Goal: Task Accomplishment & Management: Use online tool/utility

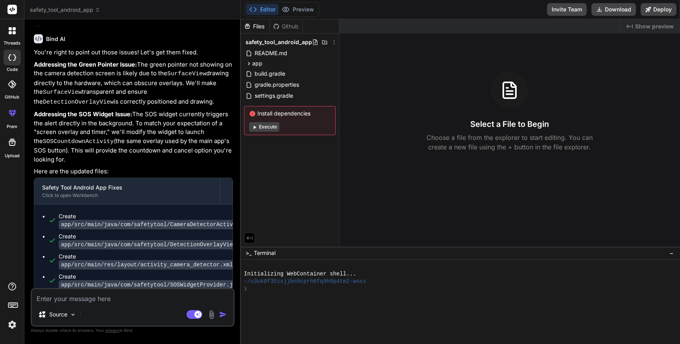
scroll to position [3003, 0]
click at [262, 66] on span "app" at bounding box center [257, 63] width 10 height 8
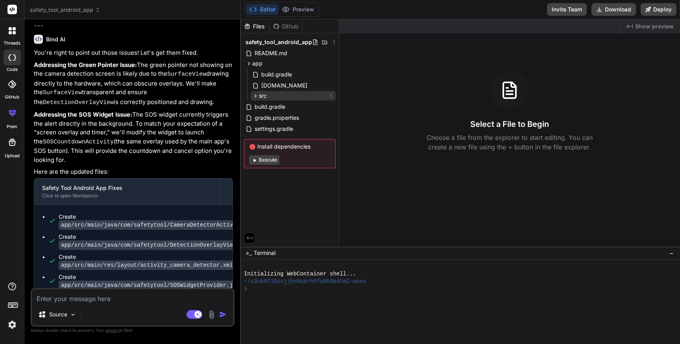
click at [268, 93] on div "src" at bounding box center [293, 95] width 85 height 9
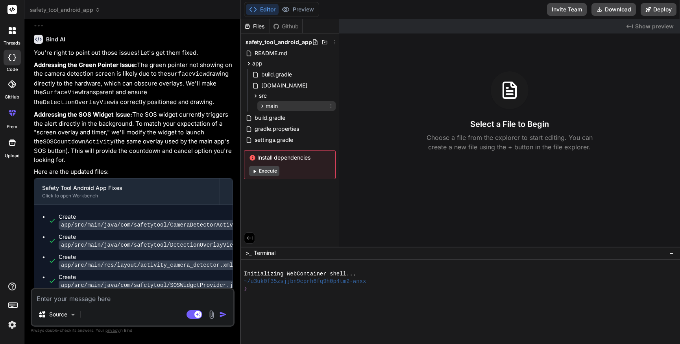
click at [275, 102] on span "main" at bounding box center [272, 106] width 12 height 8
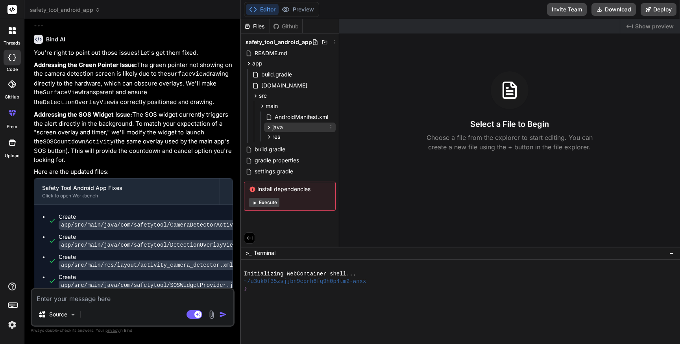
click at [281, 126] on span "java" at bounding box center [277, 127] width 11 height 8
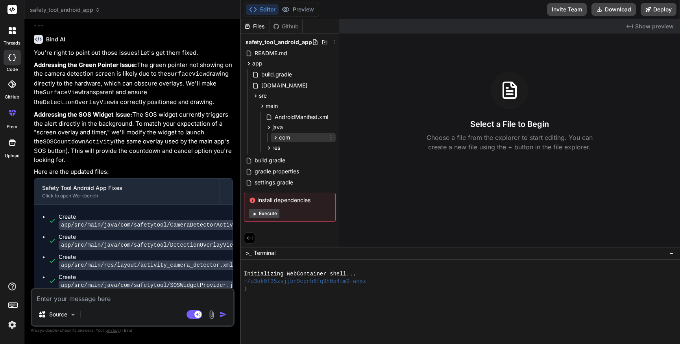
click at [285, 142] on div "com" at bounding box center [303, 137] width 65 height 9
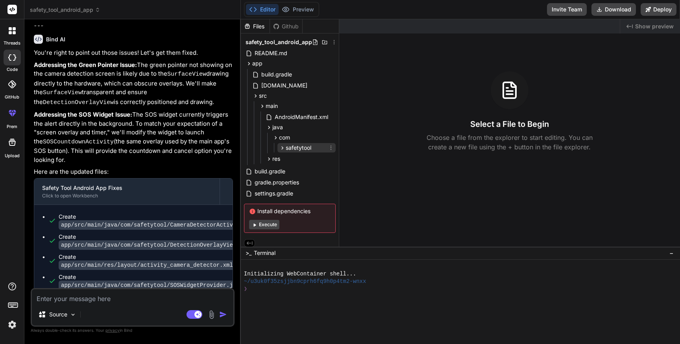
click at [290, 147] on span "safetytool" at bounding box center [299, 148] width 26 height 8
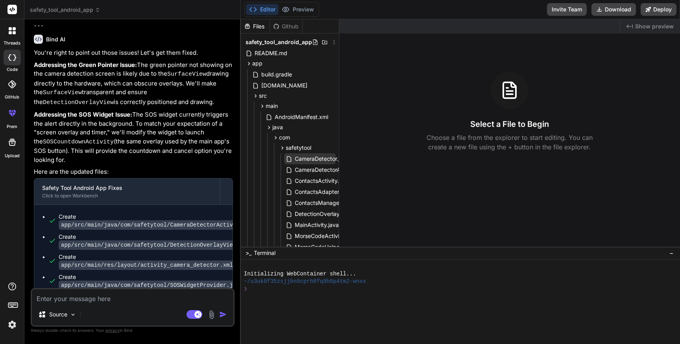
click at [300, 161] on span "CameraDetector.java" at bounding box center [322, 158] width 56 height 9
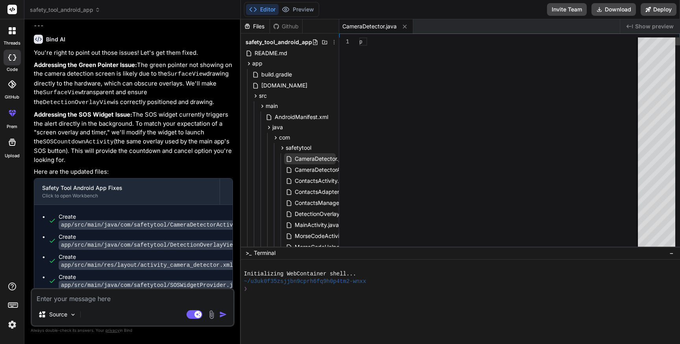
click at [300, 161] on span "CameraDetector.java" at bounding box center [322, 158] width 56 height 9
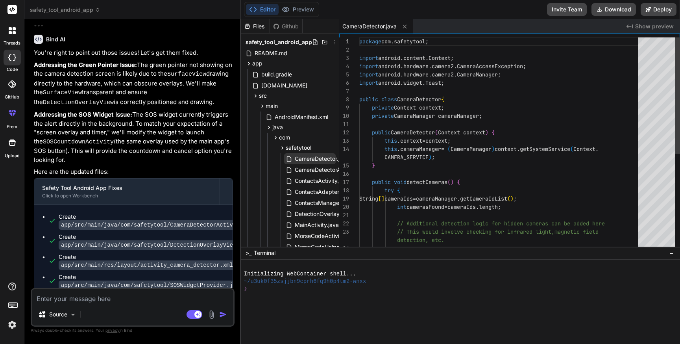
type textarea "x"
click at [487, 153] on div "package com . safetytool ; import android . content . Context ; import android …" at bounding box center [500, 231] width 283 height 389
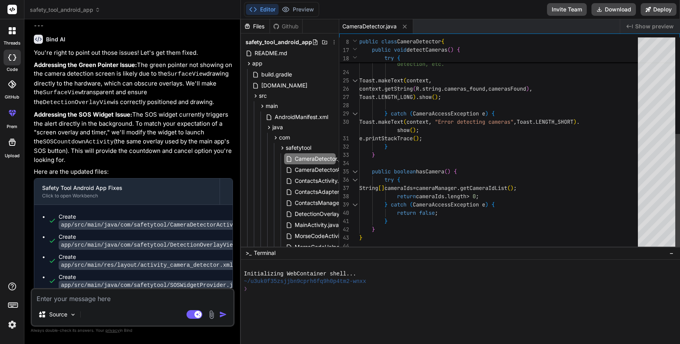
click at [465, 202] on div "// Additional detection logic for hidden cameras c an be added here // This wou…" at bounding box center [500, 55] width 283 height 389
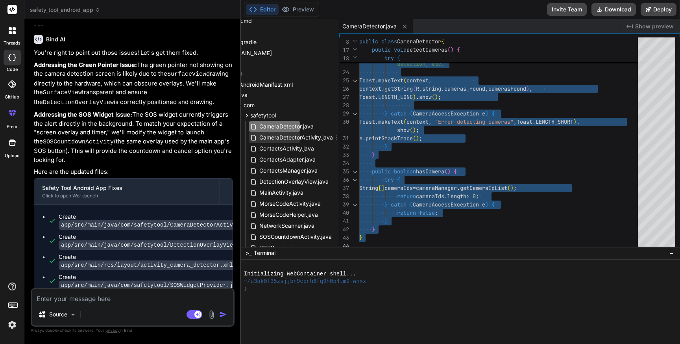
scroll to position [37, 35]
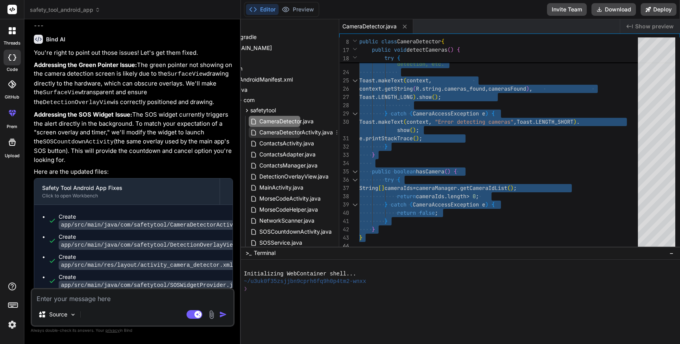
click at [309, 134] on span "CameraDetectorActivity.java" at bounding box center [296, 132] width 75 height 9
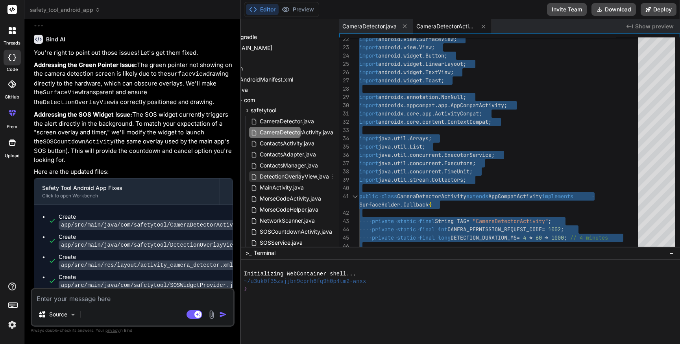
click at [275, 178] on span "DetectionOverlayView.java" at bounding box center [294, 176] width 71 height 9
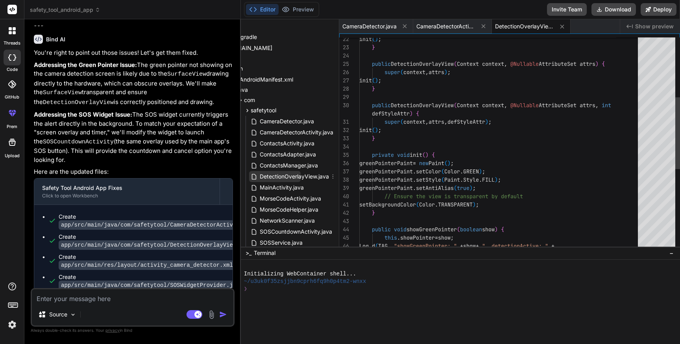
scroll to position [49, 0]
click at [275, 178] on span "DetectionOverlayView.java" at bounding box center [294, 176] width 71 height 9
click at [473, 165] on div "init ( ) ; } public DetectionOverlayView ( Context context , @Nullable Attribut…" at bounding box center [500, 175] width 283 height 628
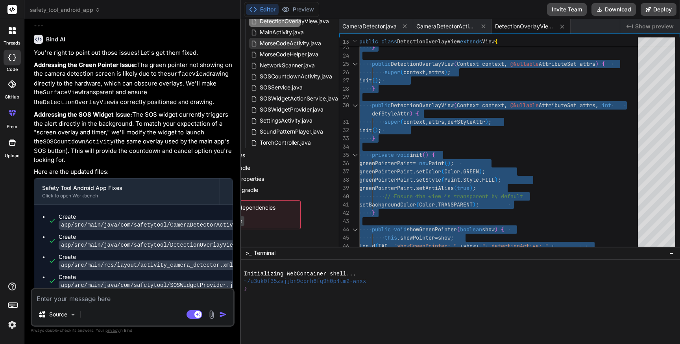
scroll to position [194, 0]
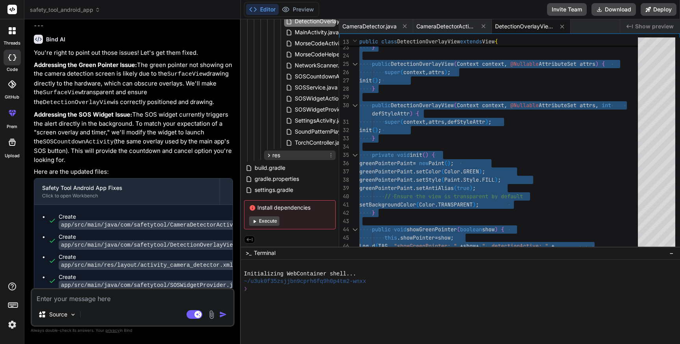
click at [274, 152] on span "res" at bounding box center [276, 155] width 8 height 8
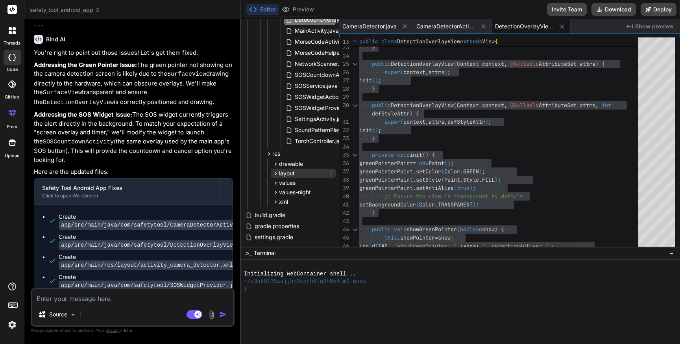
click at [287, 173] on span "layout" at bounding box center [287, 173] width 16 height 8
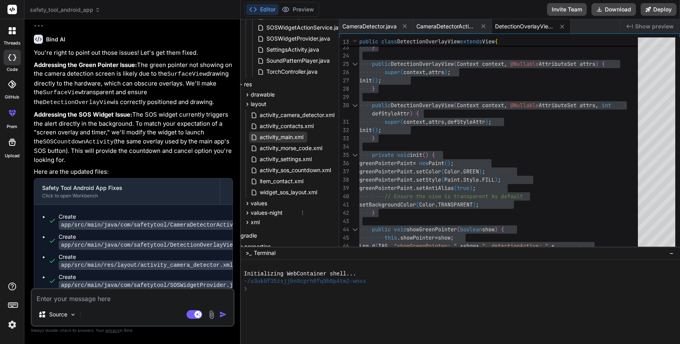
scroll to position [263, 30]
click at [287, 116] on span "activity_camera_detector.xml" at bounding box center [295, 114] width 76 height 9
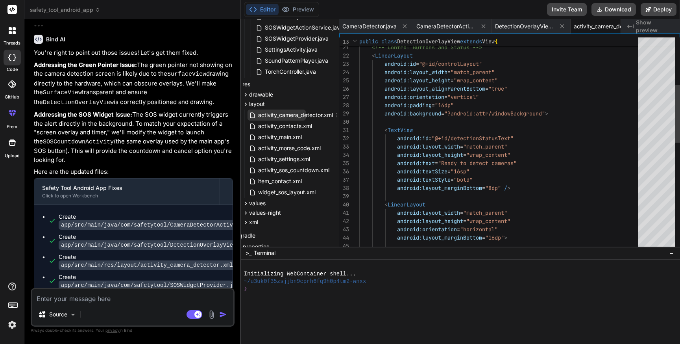
scroll to position [0, 29]
click at [287, 116] on span "activity_camera_detector.xml" at bounding box center [295, 114] width 76 height 9
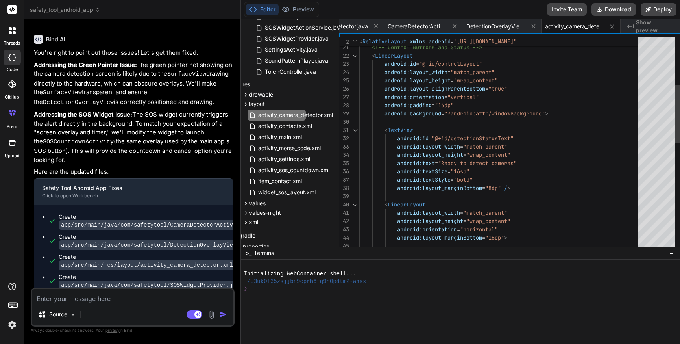
click at [435, 140] on div "< LinearLayout android:id = "@+id/controlLayout" android:layout_width = "match_…" at bounding box center [500, 253] width 283 height 785
type textarea "<?xml version="1.0" encoding="utf-8"?> <RelativeLayout xmlns:android="http://sc…"
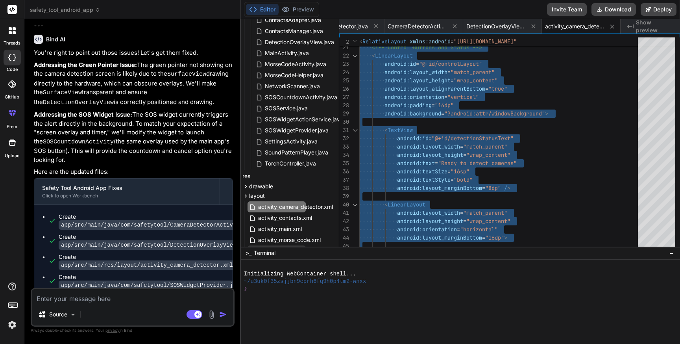
scroll to position [167, 30]
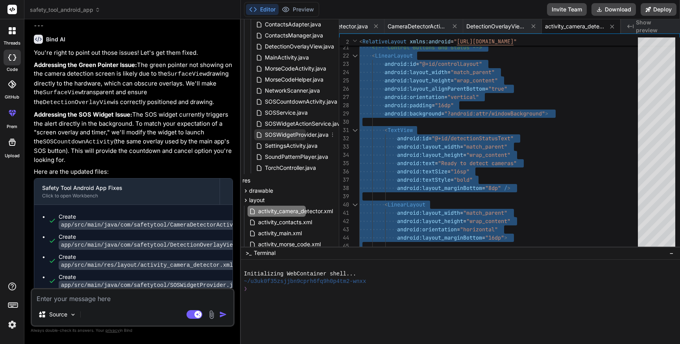
click at [289, 136] on span "SOSWidgetProvider.java" at bounding box center [296, 134] width 65 height 9
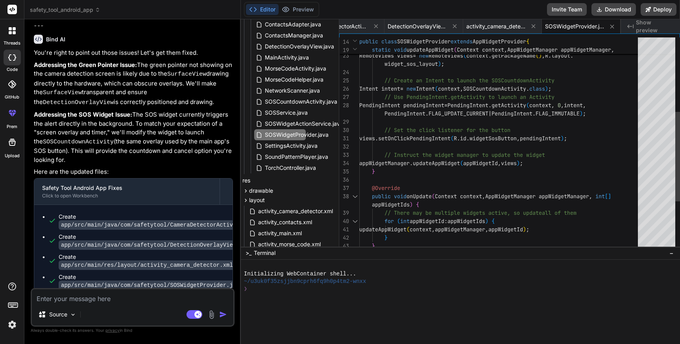
click at [478, 144] on div "// Construct the RemoteViews object RemoteViews views = new RemoteViews ( conte…" at bounding box center [500, 113] width 283 height 504
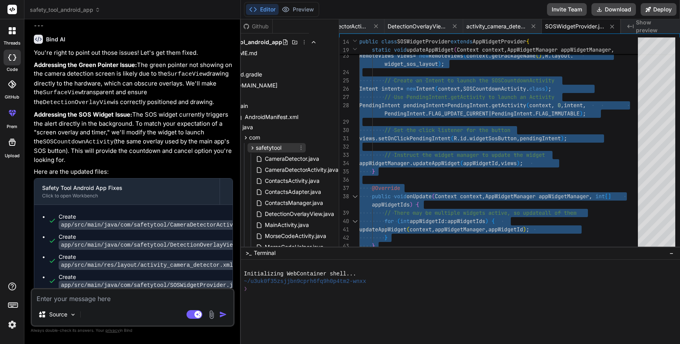
scroll to position [0, 15]
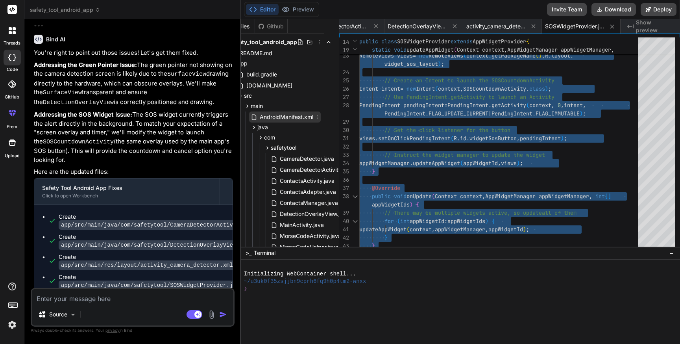
click at [278, 117] on span "AndroidManifest.xml" at bounding box center [286, 116] width 55 height 9
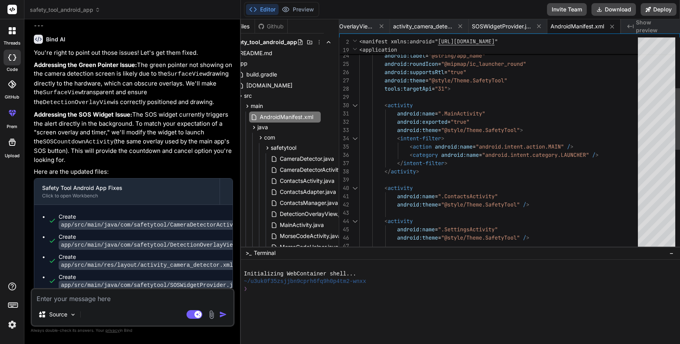
click at [472, 140] on div "android:fullBackupContent = "@xml/backup_rules" android:icon = "@mipmap/ic_laun…" at bounding box center [500, 229] width 283 height 736
type textarea "<?xml version="1.0" encoding="utf-8"?> <manifest xmlns:android="http://schemas.…"
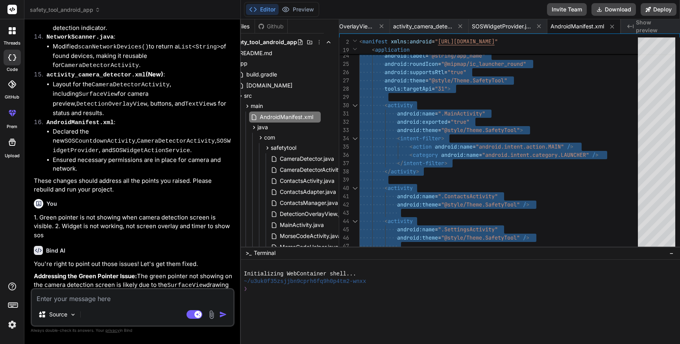
scroll to position [2790, 0]
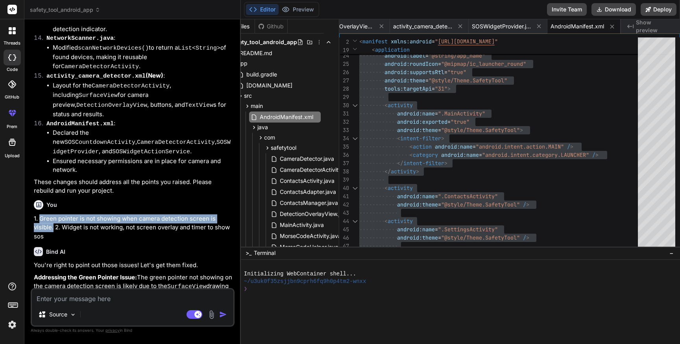
drag, startPoint x: 40, startPoint y: 80, endPoint x: 54, endPoint y: 86, distance: 15.0
click at [54, 214] on p "1. Green pointer is not showing when camera detection screen is visible. 2. Wid…" at bounding box center [133, 227] width 199 height 27
copy p "Green pointer is not showing when camera detection screen is visible."
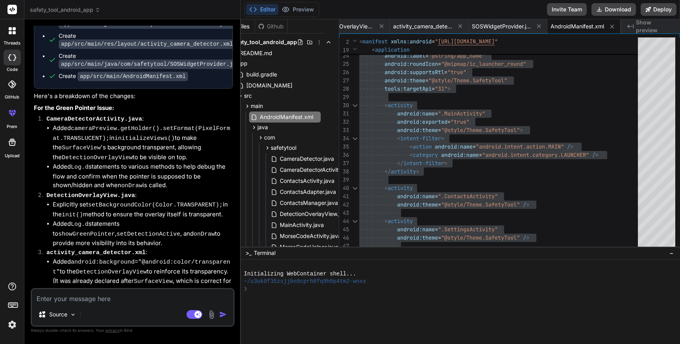
scroll to position [3235, 0]
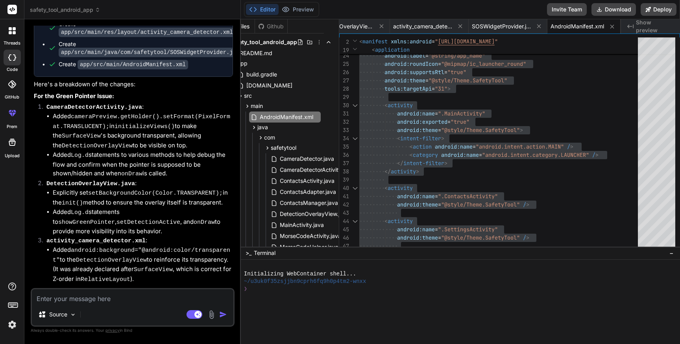
click at [78, 302] on textarea at bounding box center [133, 296] width 202 height 14
paste textarea "Green pointer is not showing when camera detection screen is visible."
type textarea "Green pointer is not showing when camera detection screen is visible."
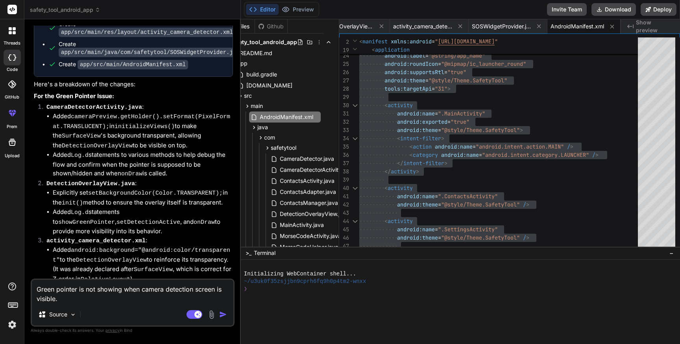
type textarea "x"
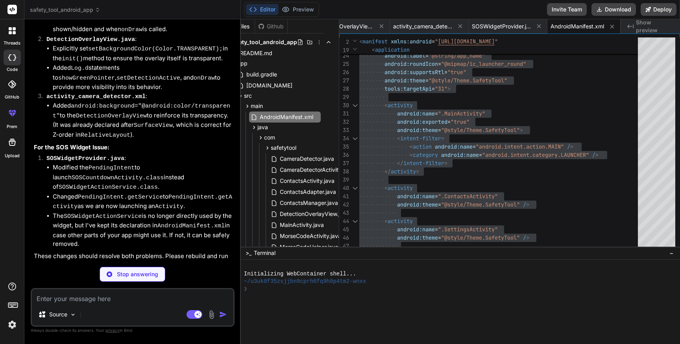
scroll to position [3434, 0]
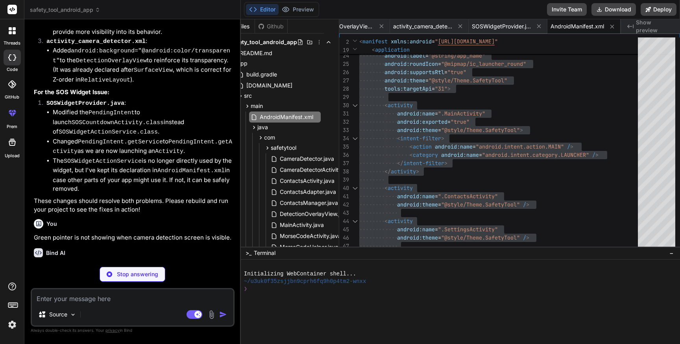
type textarea "x"
type textarea "} closeCamera(); stopBackgroundThread(); if (networkScanExecutor != null) { net…"
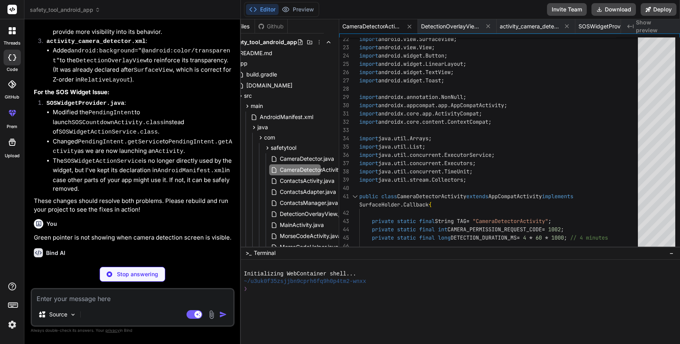
type textarea "x"
type textarea "canvas.drawCircle(centerX, centerY, radius, greenPointerPaint); Log.d(TAG, "Gre…"
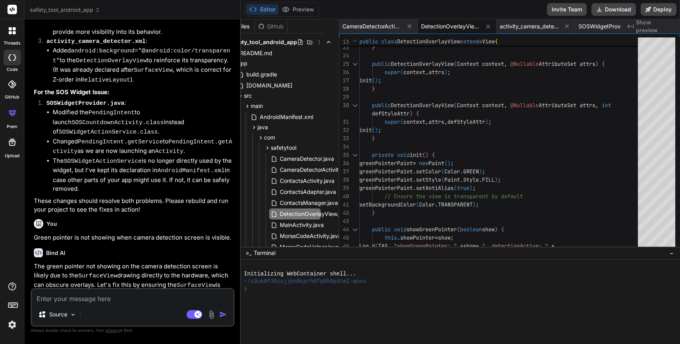
type textarea "x"
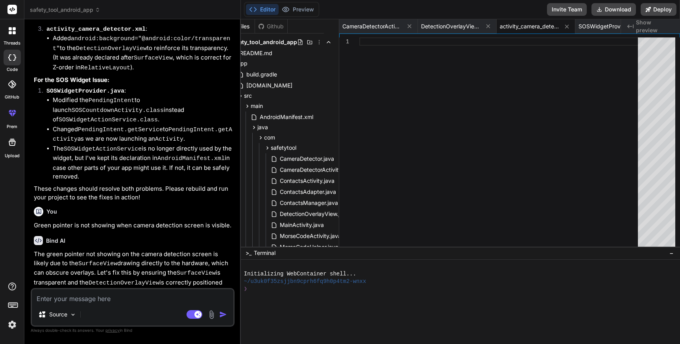
scroll to position [3475, 0]
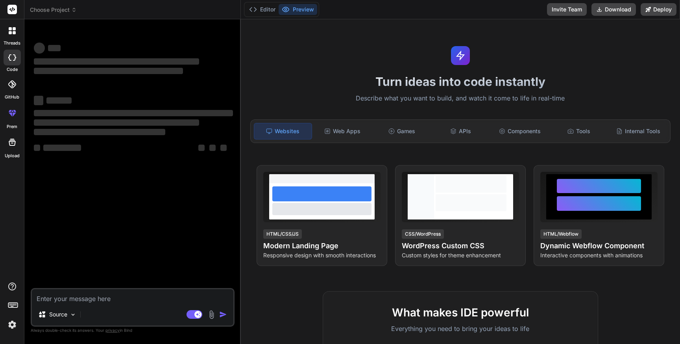
type textarea "x"
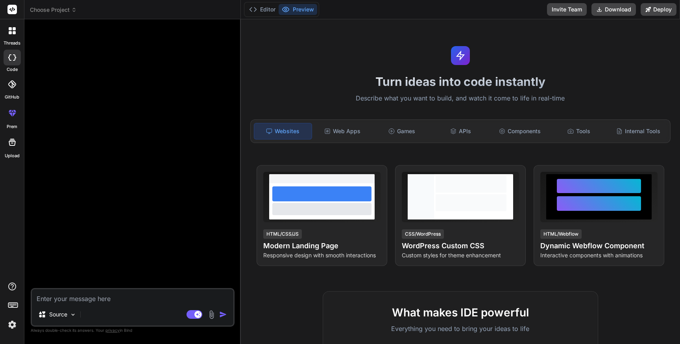
type textarea "x"
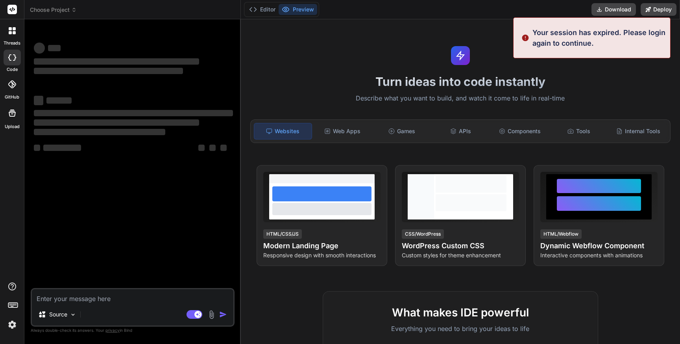
type textarea "x"
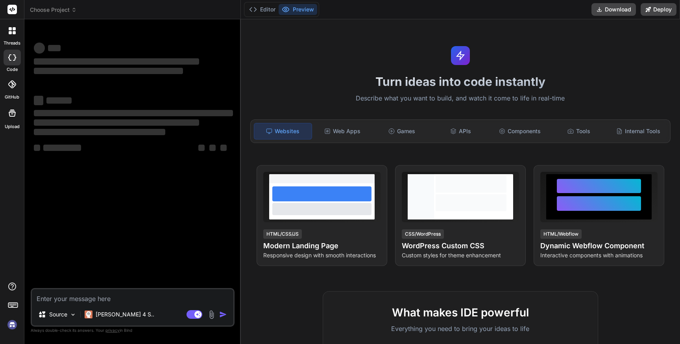
click at [13, 324] on img at bounding box center [12, 324] width 13 height 13
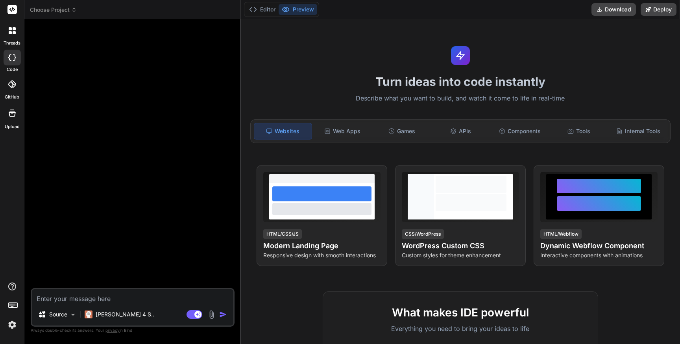
type textarea "x"
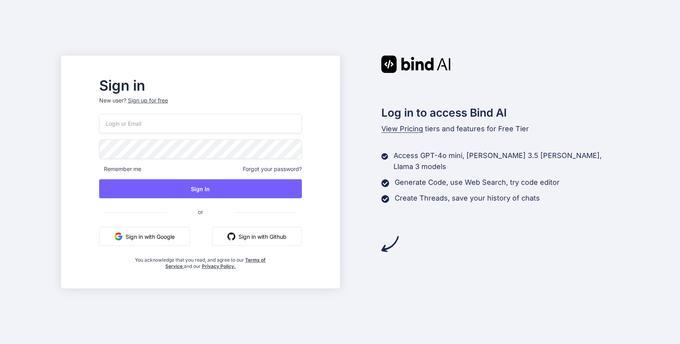
click at [175, 124] on input "email" at bounding box center [200, 123] width 203 height 19
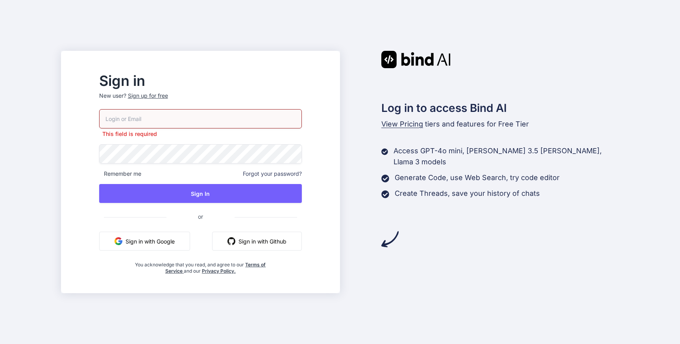
paste input "[EMAIL_ADDRESS][DOMAIN_NAME]"
type input "[EMAIL_ADDRESS][DOMAIN_NAME]"
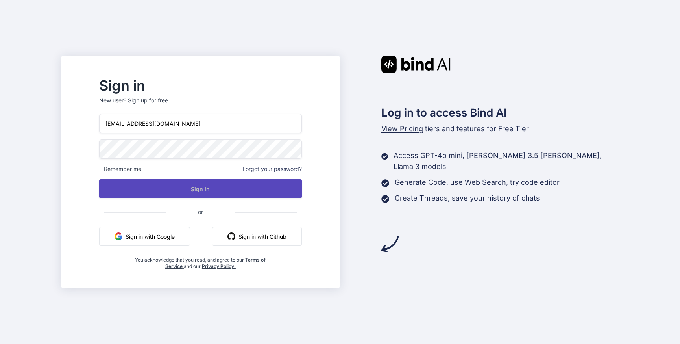
click at [193, 191] on button "Sign In" at bounding box center [200, 188] width 203 height 19
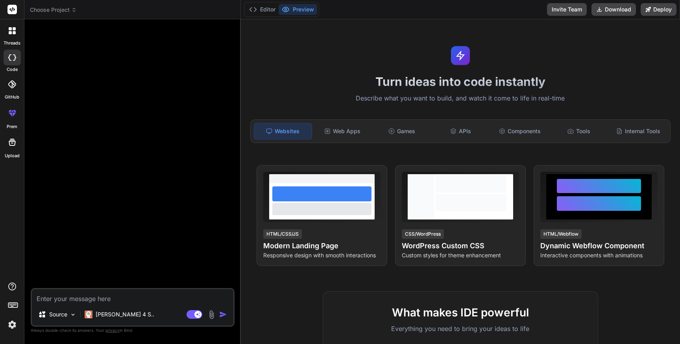
click at [55, 6] on span "Choose Project" at bounding box center [53, 10] width 47 height 8
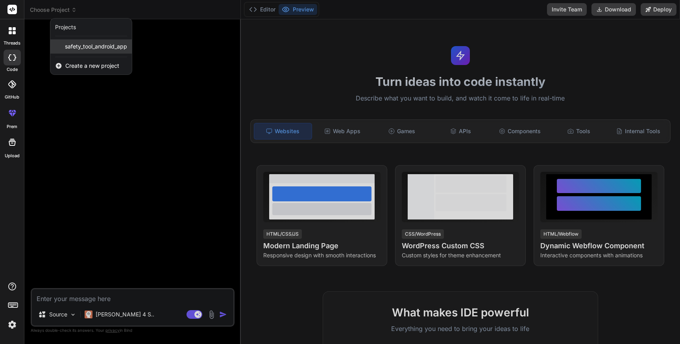
click at [77, 47] on span "safety_tool_android_app" at bounding box center [96, 47] width 62 height 8
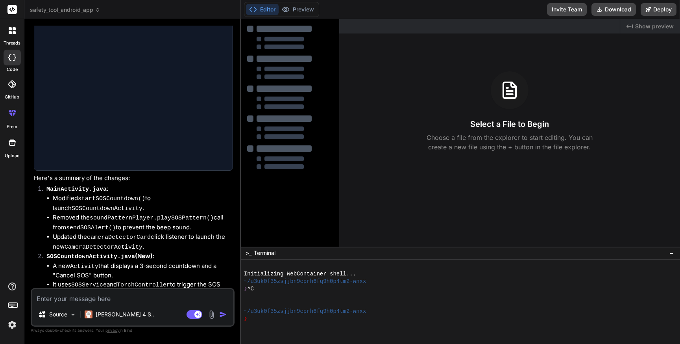
type textarea "x"
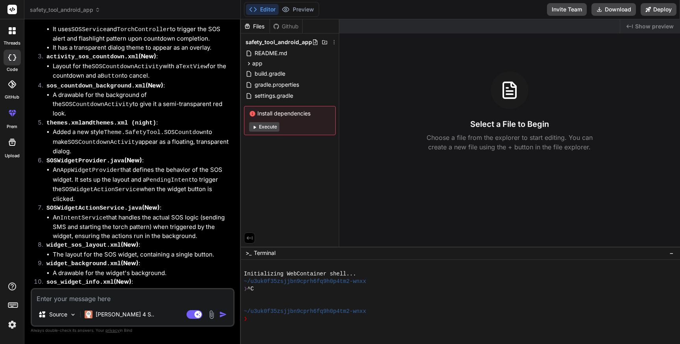
scroll to position [2323, 0]
